Goal: Check status

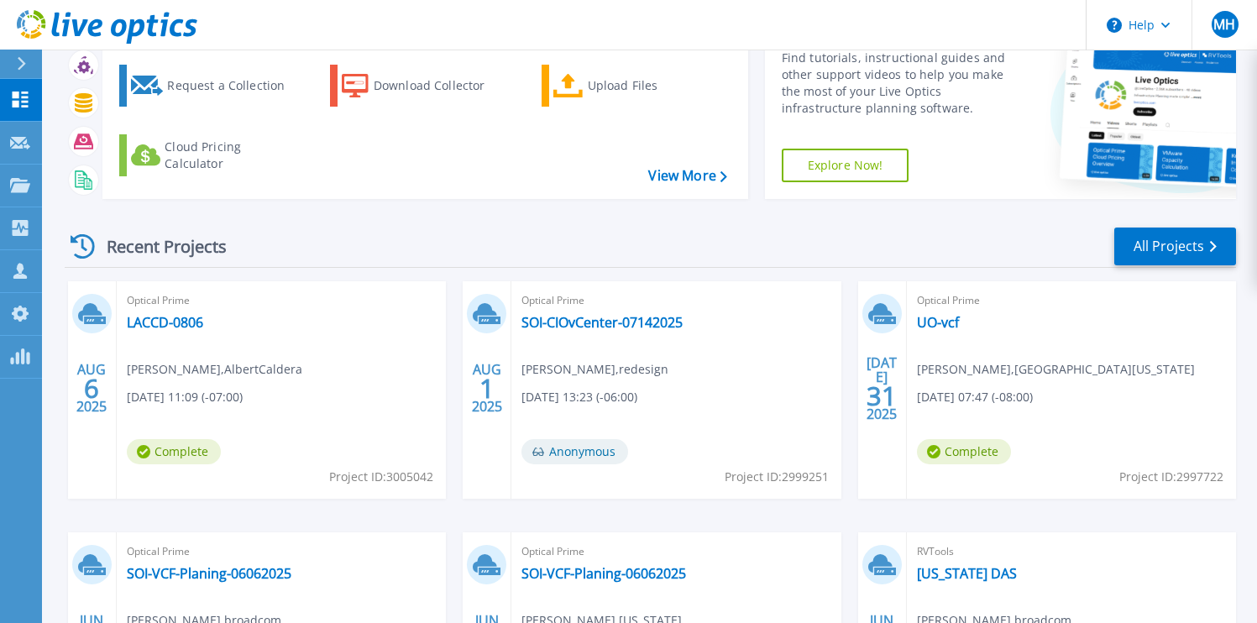
scroll to position [86, 0]
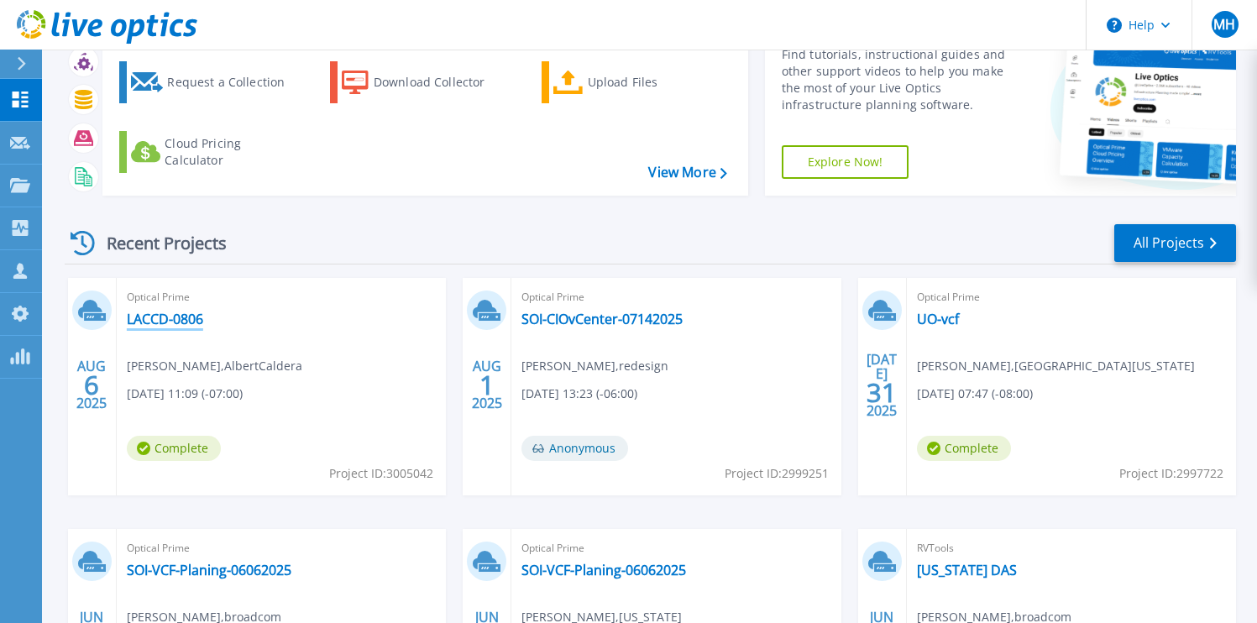
click at [177, 316] on link "LACCD-0806" at bounding box center [165, 319] width 76 height 17
click at [593, 319] on link "SOI-CIOvCenter-07142025" at bounding box center [601, 319] width 161 height 17
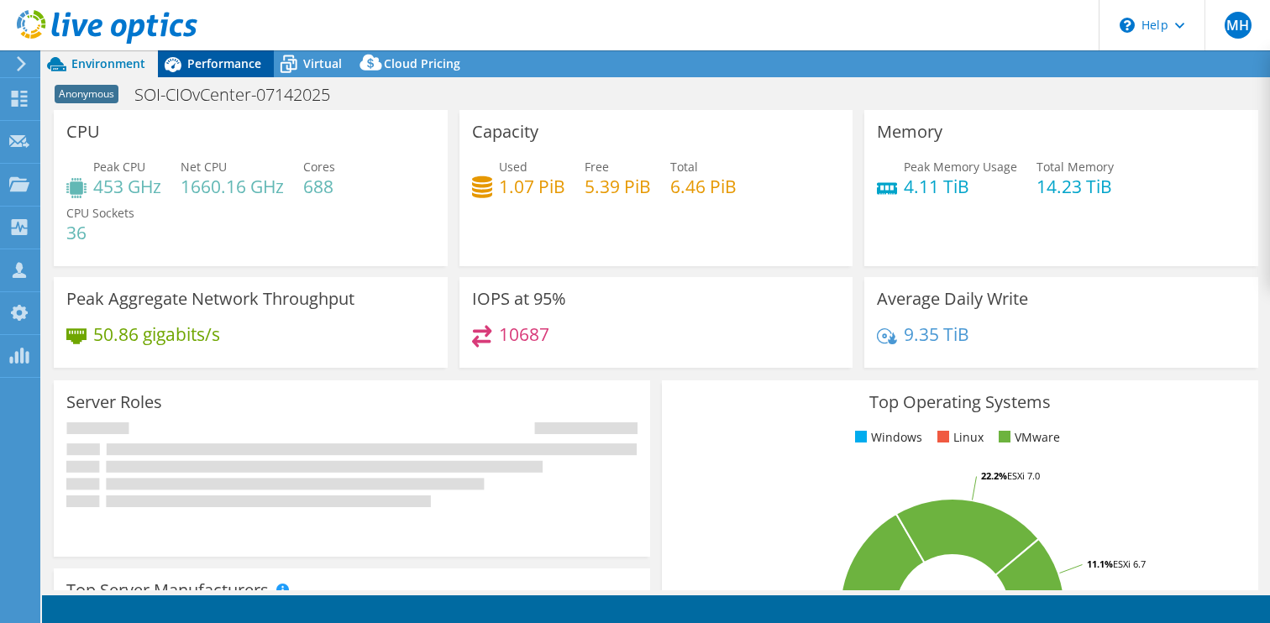
click at [223, 69] on span "Performance" at bounding box center [224, 63] width 74 height 16
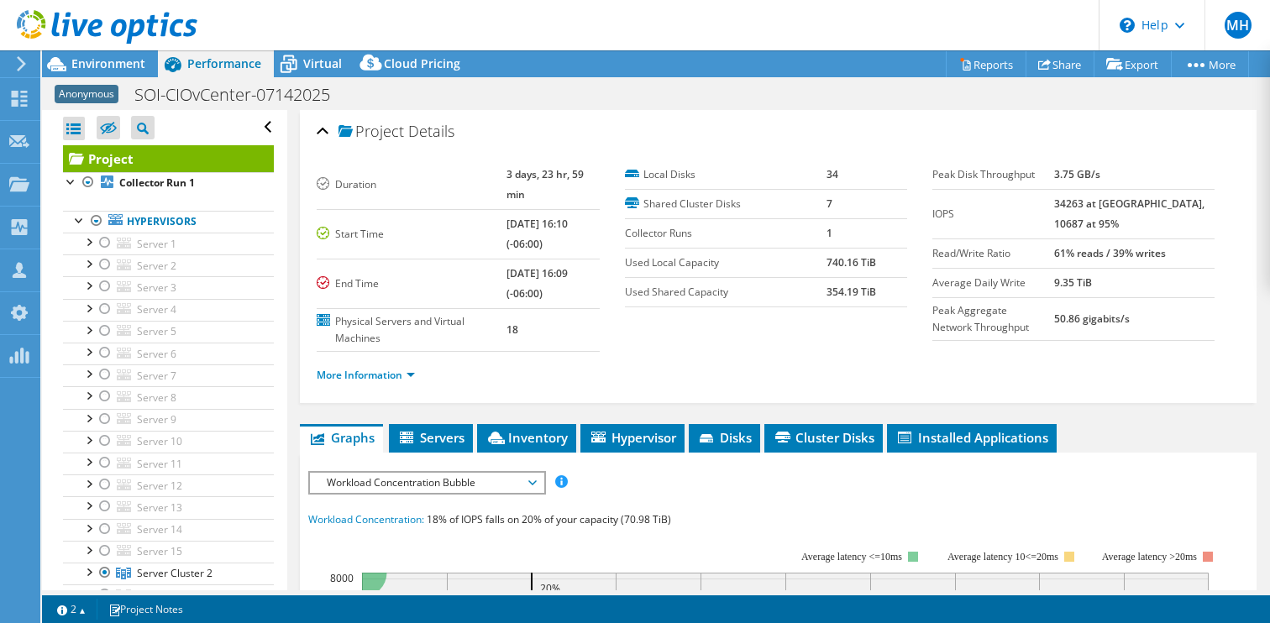
click at [126, 50] on div at bounding box center [98, 28] width 197 height 56
click at [116, 61] on span "Environment" at bounding box center [108, 63] width 74 height 16
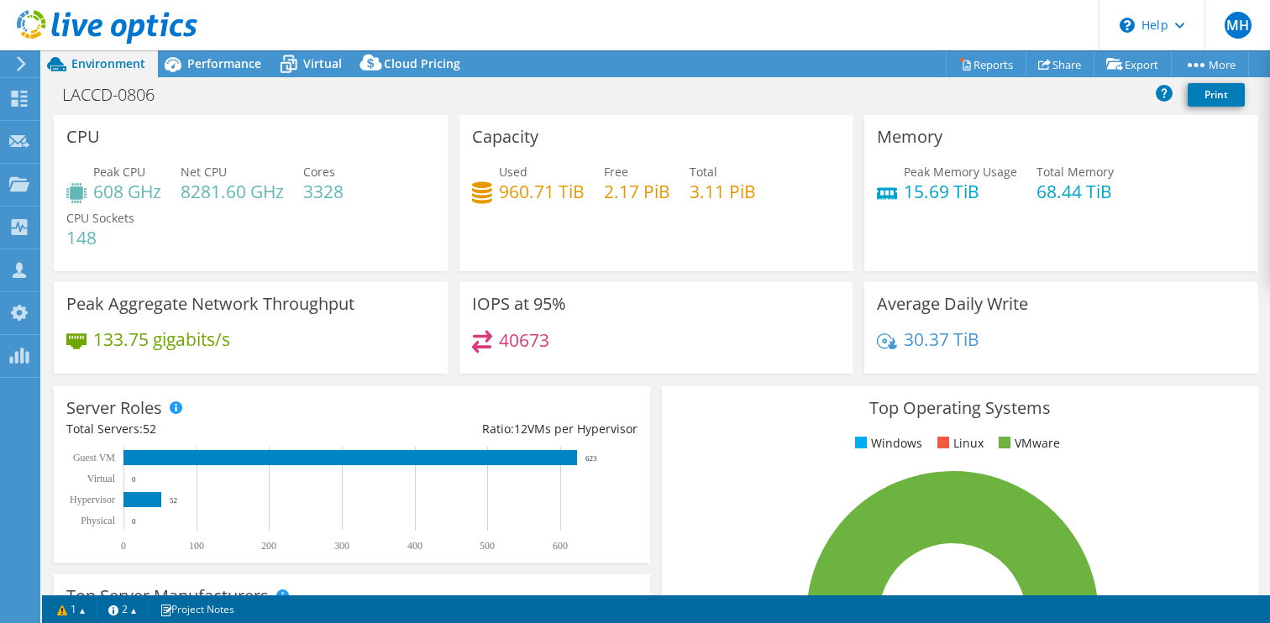
select select "USD"
